Goal: Task Accomplishment & Management: Manage account settings

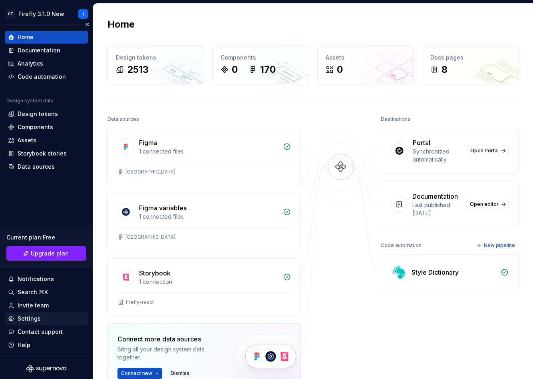
click at [32, 321] on div "Settings" at bounding box center [29, 318] width 23 height 8
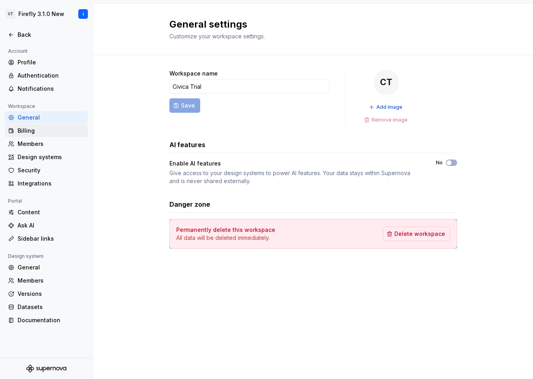
click at [34, 131] on div "Billing" at bounding box center [51, 131] width 67 height 8
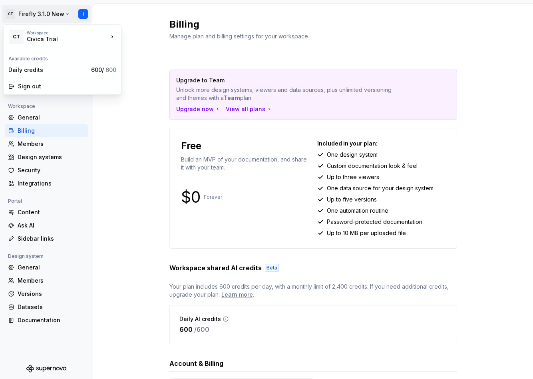
click at [63, 13] on html "CT Firefly 3.1.0 New I Back Account Profile Authentication Notifications Worksp…" at bounding box center [266, 189] width 533 height 379
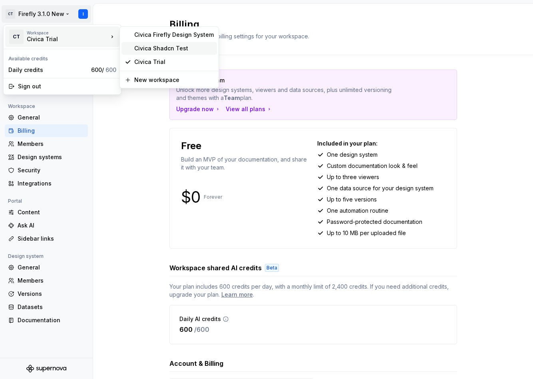
click at [170, 48] on div "Civica Shadcn Test" at bounding box center [173, 48] width 79 height 8
